Goal: Task Accomplishment & Management: Use online tool/utility

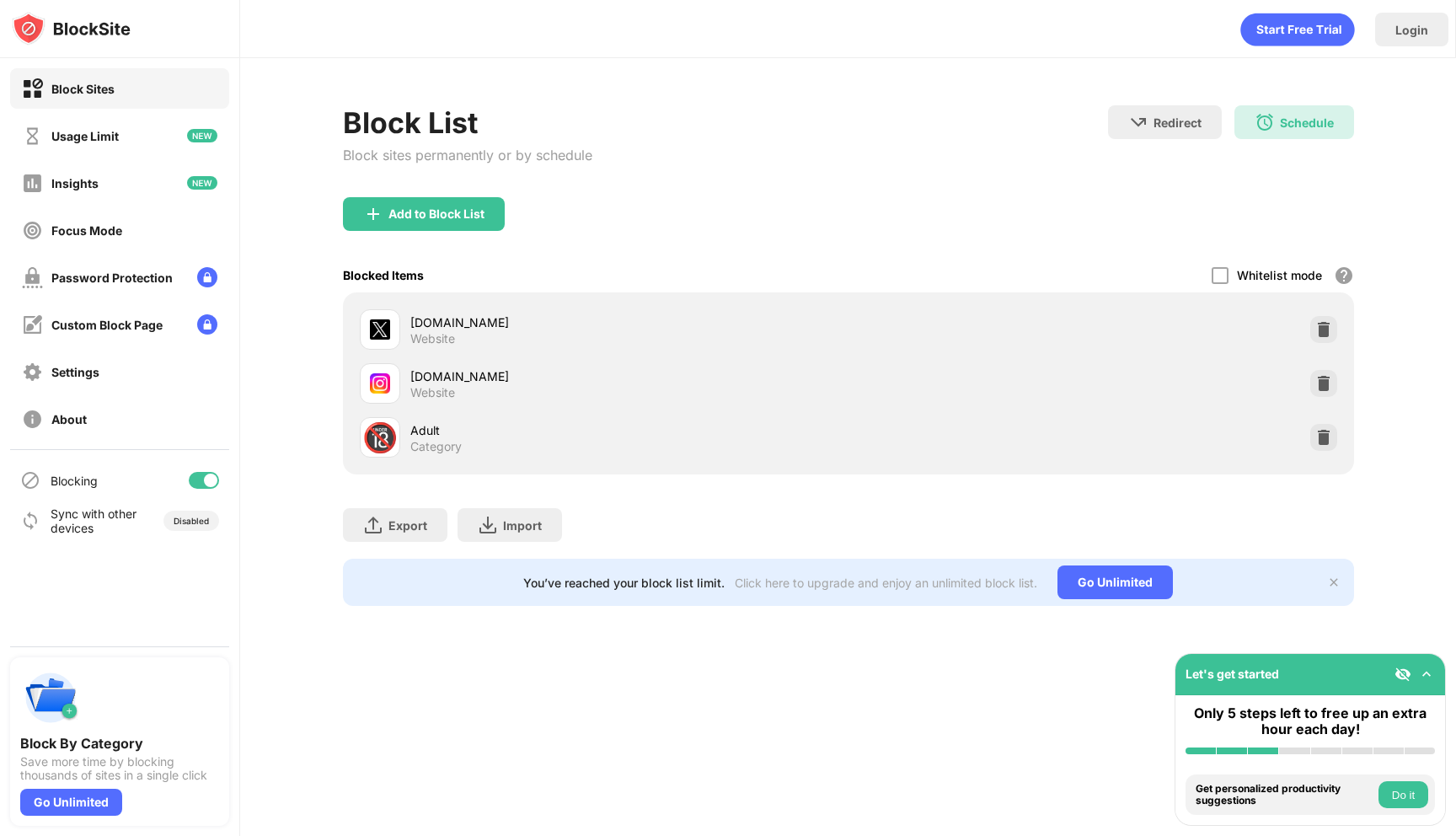
drag, startPoint x: 1268, startPoint y: 114, endPoint x: 1158, endPoint y: 166, distance: 121.7
click at [1158, 166] on div "Redirect Choose a site to be redirected to when blocking is active Schedule 20:…" at bounding box center [1230, 141] width 246 height 72
click at [1271, 121] on img at bounding box center [1264, 122] width 20 height 20
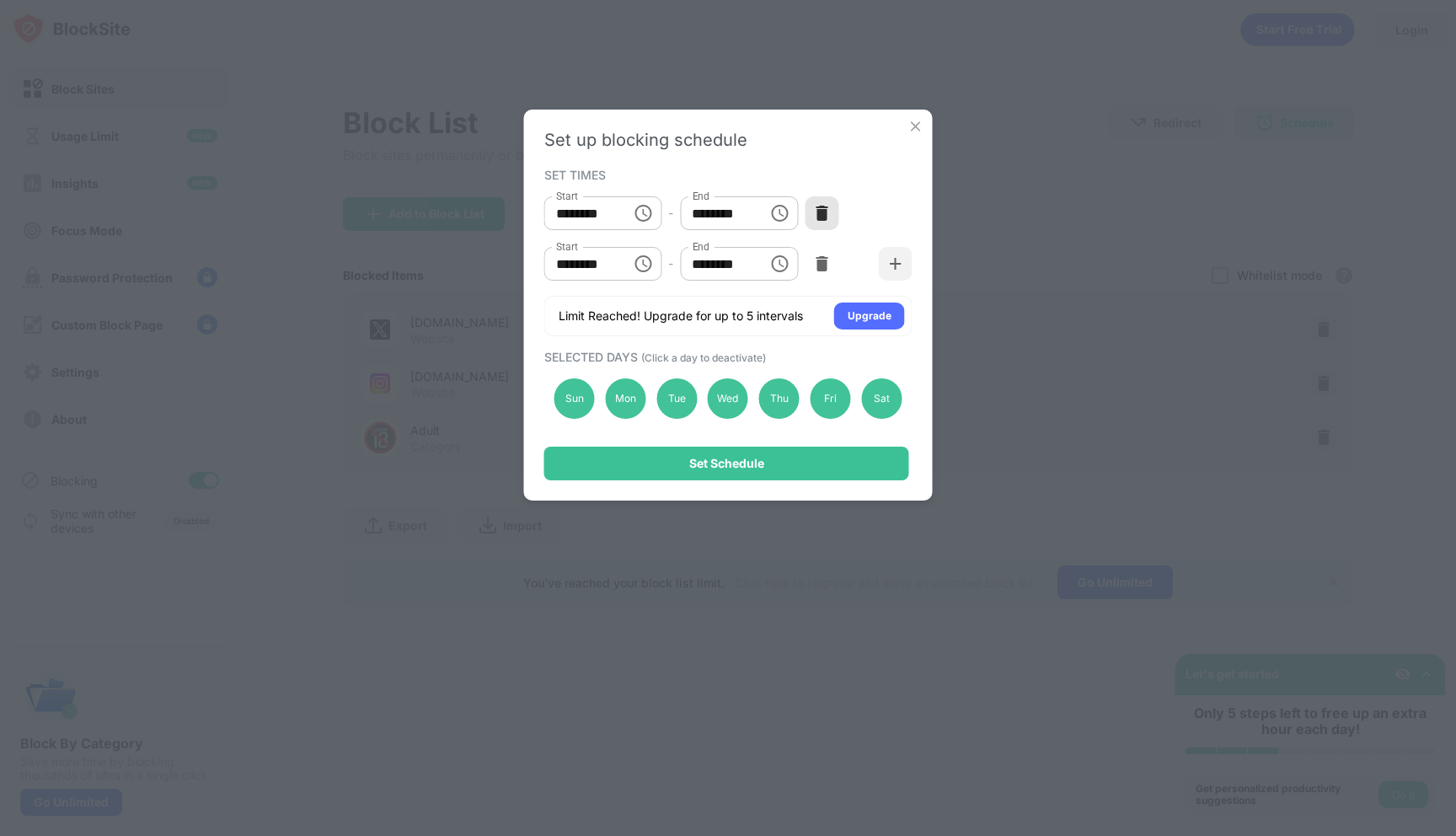
click at [823, 228] on div at bounding box center [822, 213] width 34 height 34
type input "********"
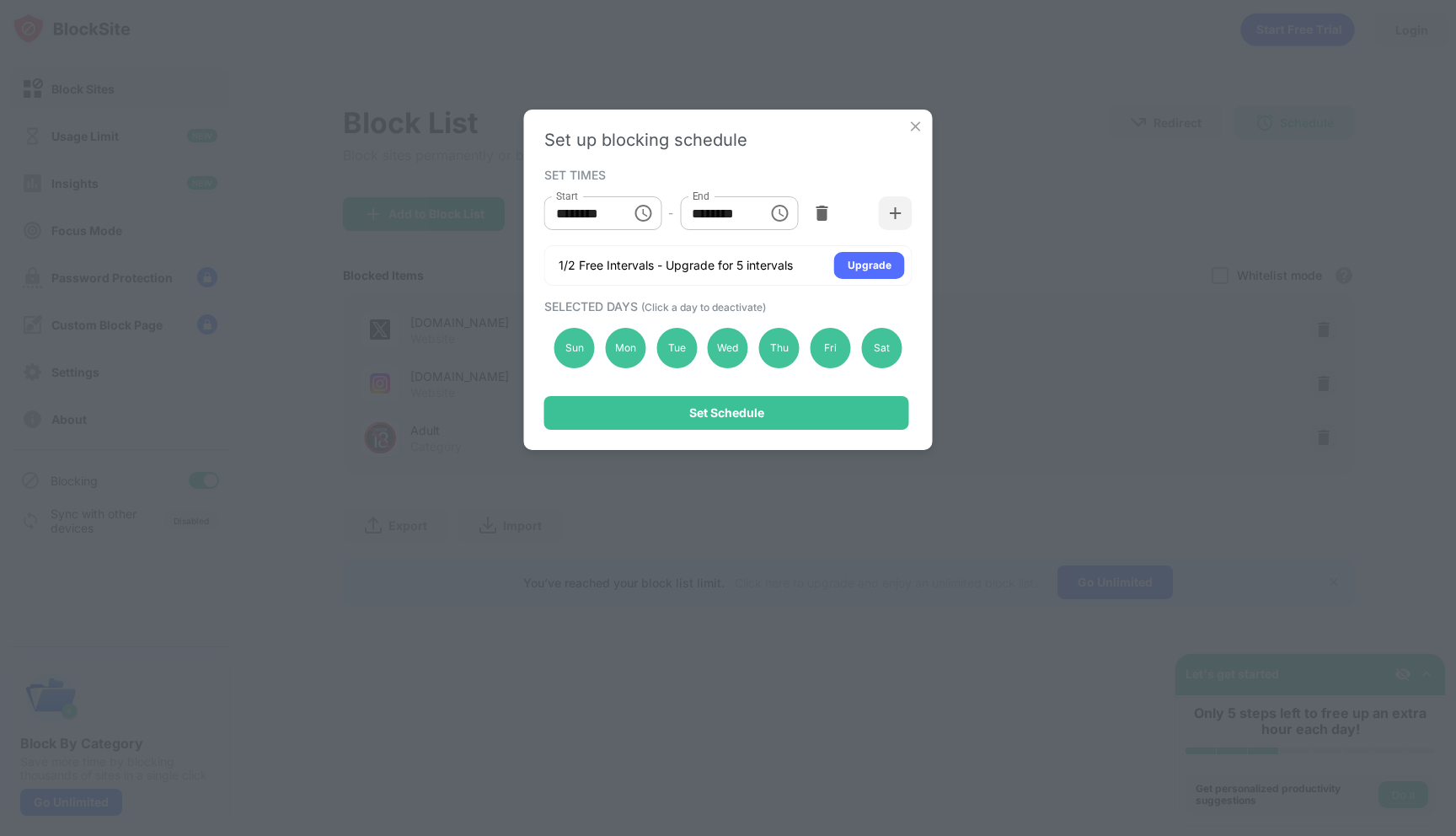
click at [792, 411] on div "Set Schedule" at bounding box center [726, 414] width 364 height 34
